Goal: Use online tool/utility: Utilize a website feature to perform a specific function

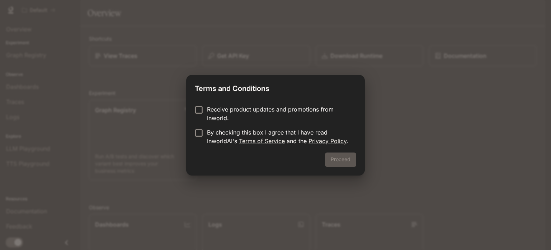
click at [272, 130] on p "By checking this box I agree that I have read InworldAI's Terms of Service and …" at bounding box center [279, 136] width 144 height 17
click at [339, 155] on button "Proceed" at bounding box center [340, 159] width 31 height 14
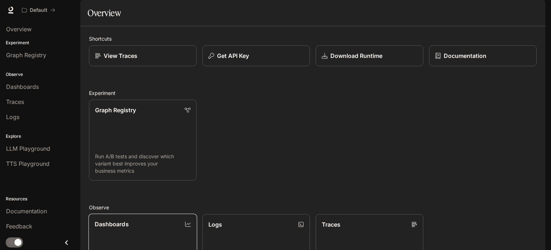
scroll to position [190, 0]
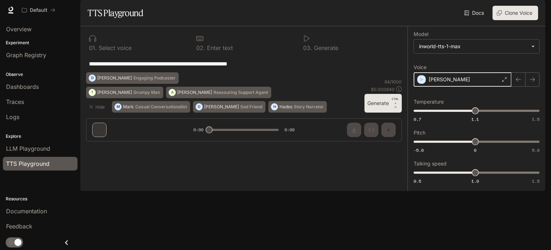
click at [421, 82] on icon "button" at bounding box center [422, 79] width 3 height 4
click at [504, 82] on icon at bounding box center [505, 79] width 4 height 4
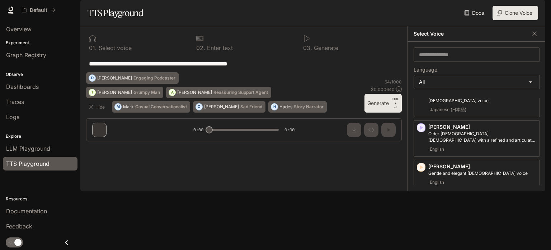
scroll to position [144, 0]
click at [421, 129] on icon "button" at bounding box center [421, 127] width 3 height 4
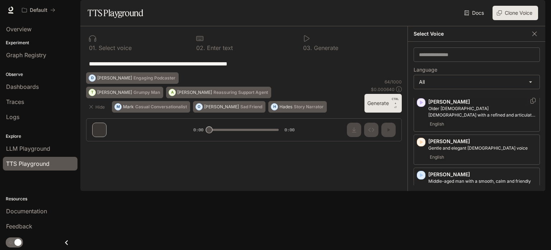
scroll to position [180, 0]
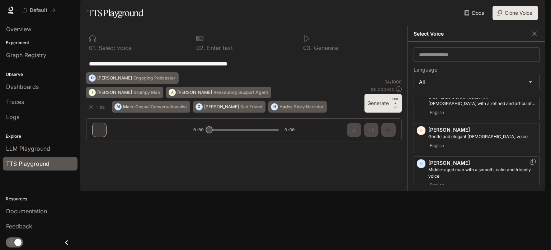
click at [418, 167] on icon "button" at bounding box center [421, 163] width 7 height 7
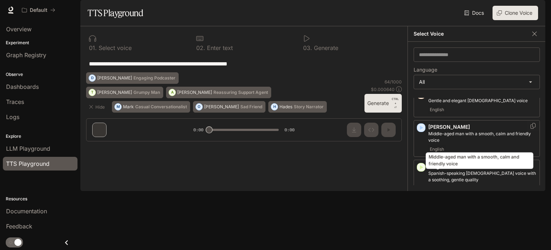
scroll to position [251, 0]
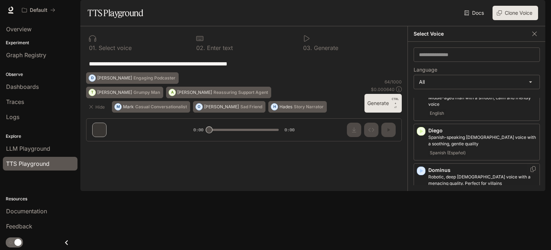
click at [418, 174] on icon "button" at bounding box center [421, 170] width 7 height 7
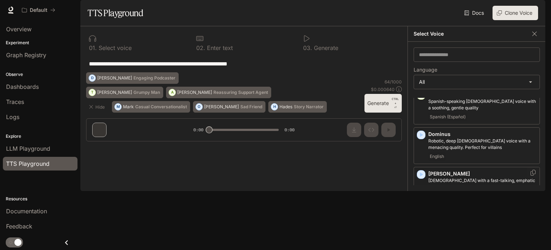
click at [419, 178] on icon "button" at bounding box center [421, 174] width 7 height 7
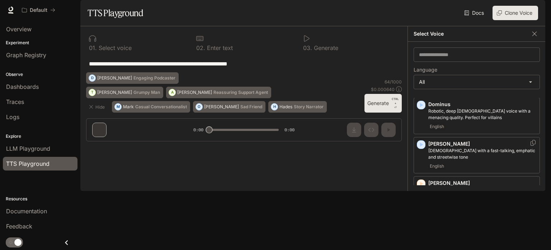
scroll to position [359, 0]
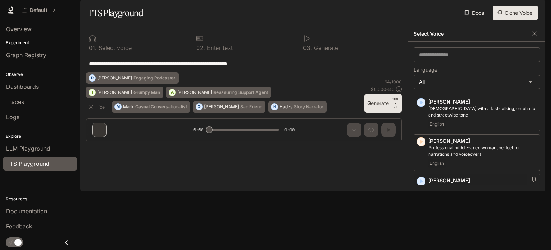
click at [421, 183] on icon "button" at bounding box center [421, 181] width 3 height 4
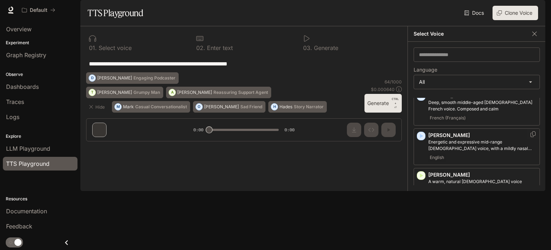
scroll to position [0, 0]
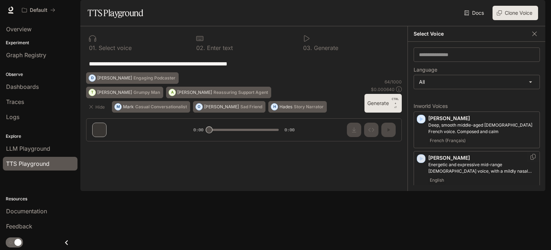
click at [422, 160] on icon "button" at bounding box center [421, 158] width 3 height 4
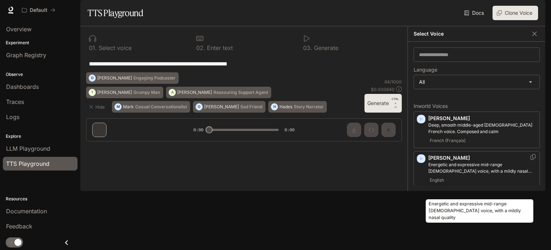
click at [442, 174] on p "Energetic and expressive mid-range [DEMOGRAPHIC_DATA] voice, with a mildly nasa…" at bounding box center [483, 167] width 108 height 13
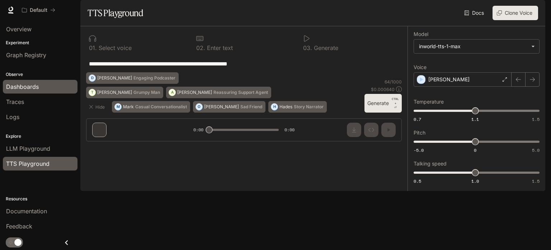
drag, startPoint x: 276, startPoint y: 85, endPoint x: 41, endPoint y: 79, distance: 234.5
click at [80, 79] on main "**********" at bounding box center [312, 95] width 465 height 191
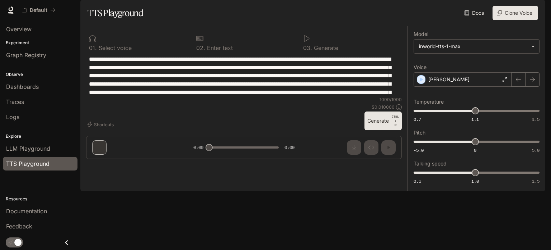
type textarea "**********"
